Goal: Task Accomplishment & Management: Manage account settings

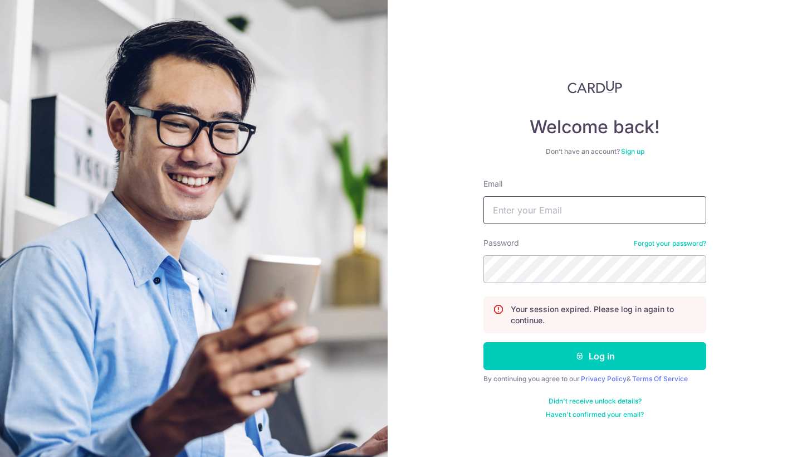
type input "[EMAIL_ADDRESS][DOMAIN_NAME]"
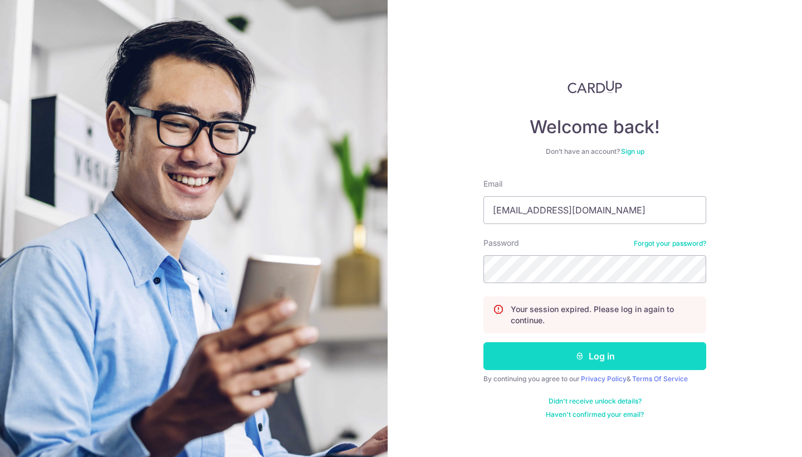
click at [551, 363] on button "Log in" at bounding box center [594, 356] width 223 height 28
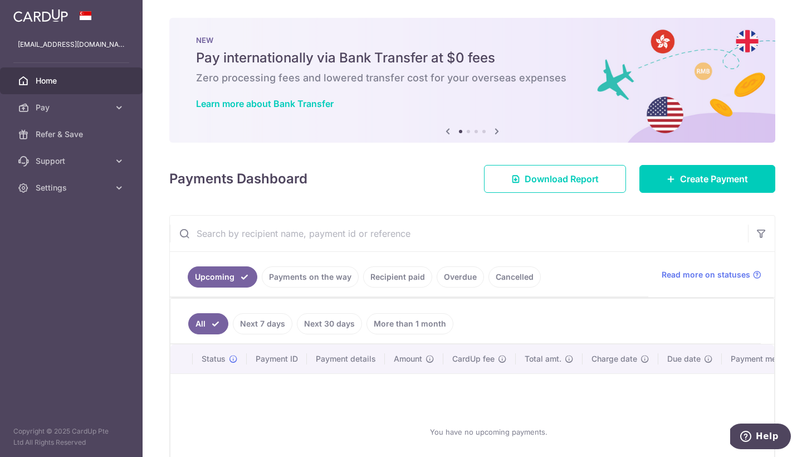
scroll to position [13, 0]
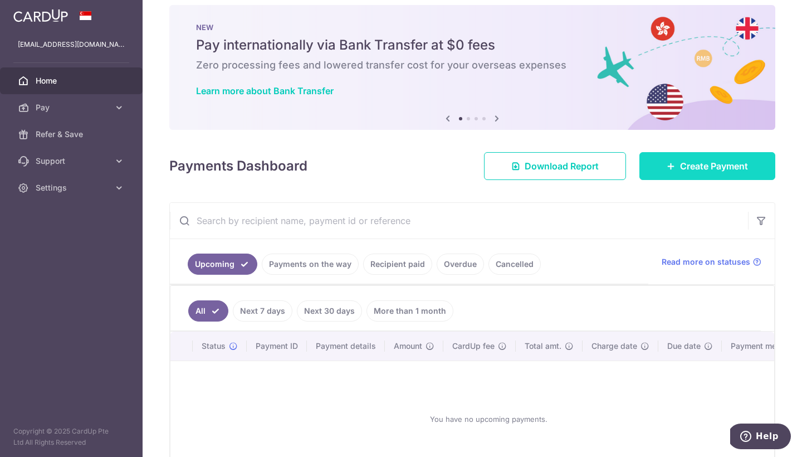
click at [667, 167] on icon at bounding box center [671, 166] width 9 height 9
